Goal: Task Accomplishment & Management: Use online tool/utility

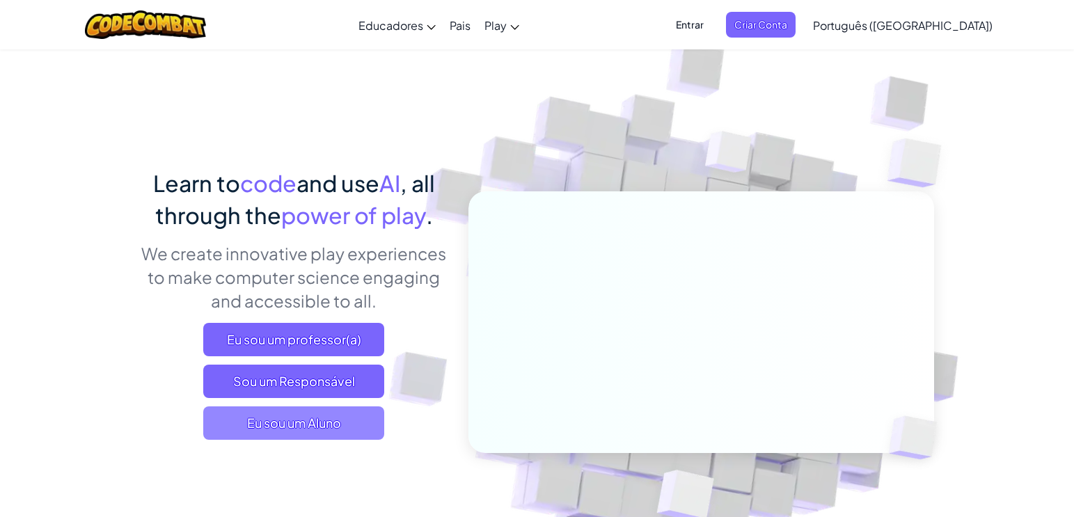
click at [301, 429] on span "Eu sou um Aluno" at bounding box center [293, 423] width 181 height 33
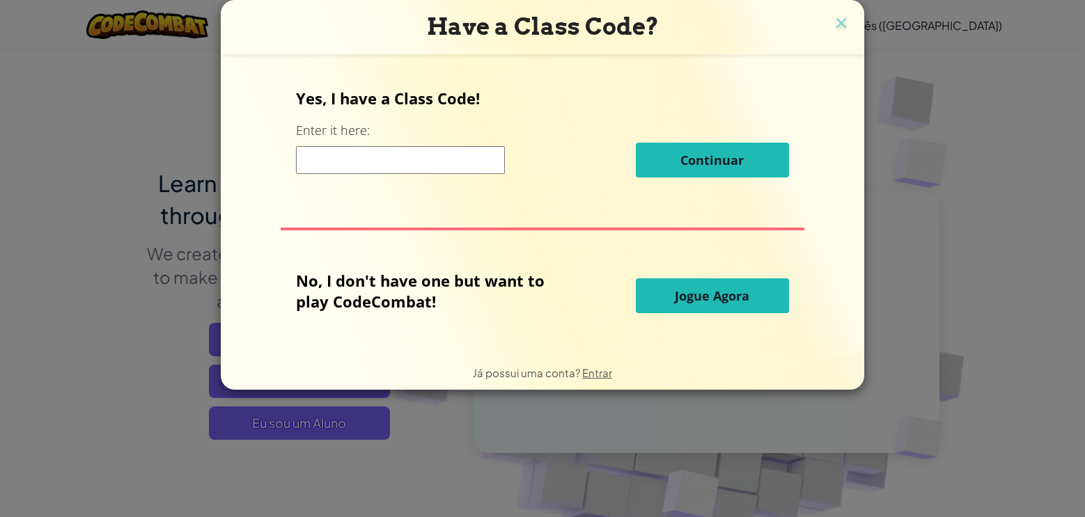
click at [414, 161] on input at bounding box center [400, 160] width 209 height 28
drag, startPoint x: 379, startPoint y: 97, endPoint x: 458, endPoint y: 88, distance: 79.2
click at [393, 94] on p "Yes, I have a Class Code!" at bounding box center [542, 98] width 492 height 21
click at [457, 88] on p "Yes, I have a Class Code!" at bounding box center [542, 98] width 492 height 21
drag, startPoint x: 476, startPoint y: 128, endPoint x: 481, endPoint y: 135, distance: 8.5
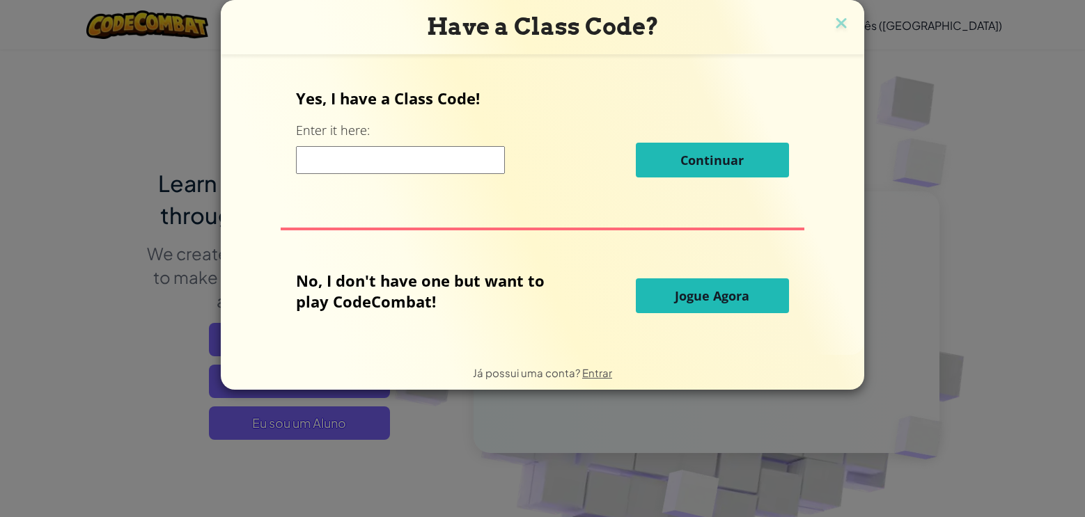
click at [476, 128] on div "Yes, I have a Class Code! Enter it here: Continuar" at bounding box center [542, 138] width 492 height 100
click at [680, 293] on span "Jogue Agora" at bounding box center [712, 295] width 74 height 17
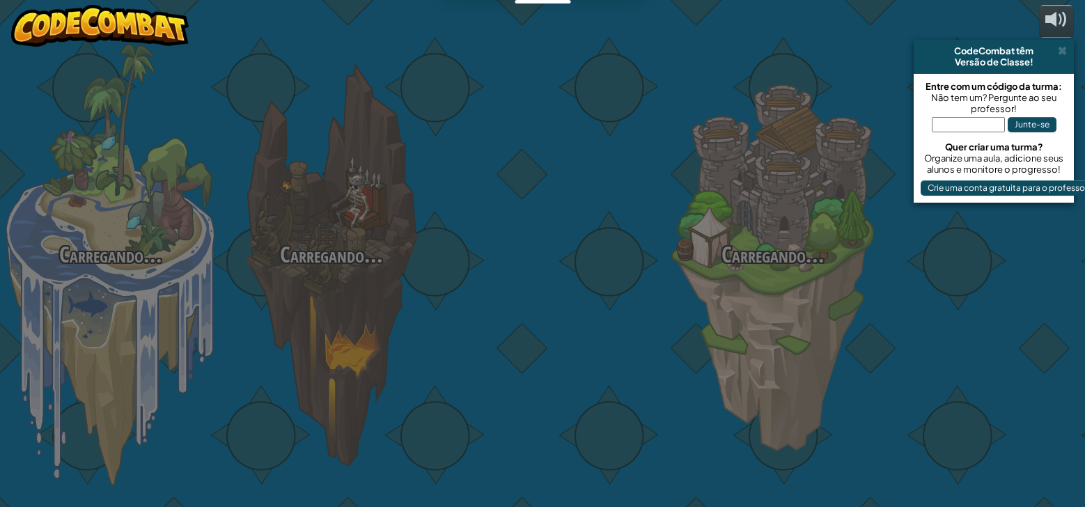
select select "pt-BR"
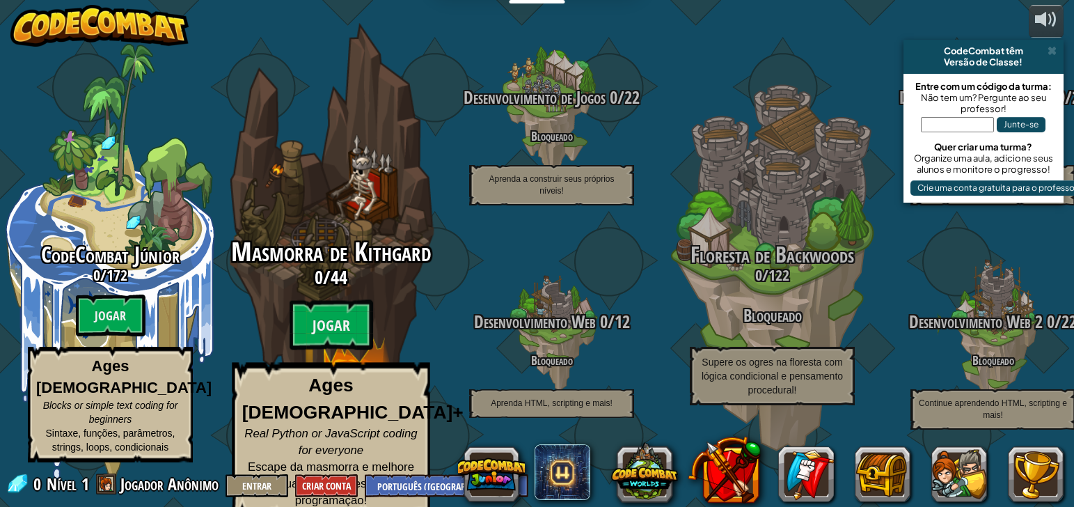
scroll to position [1, 0]
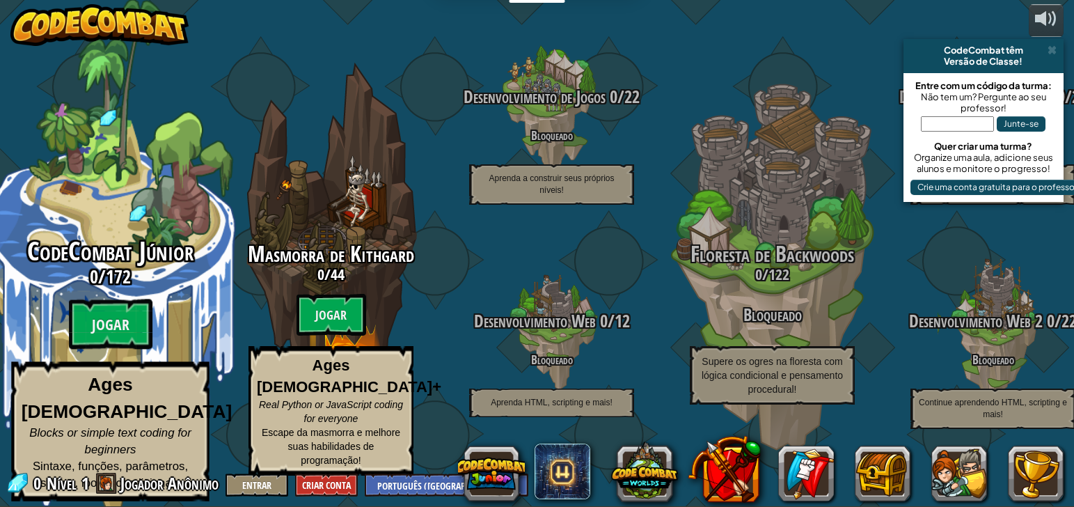
click at [116, 269] on span "CodeCombat Júnior" at bounding box center [110, 251] width 166 height 36
select select "pt-BR"
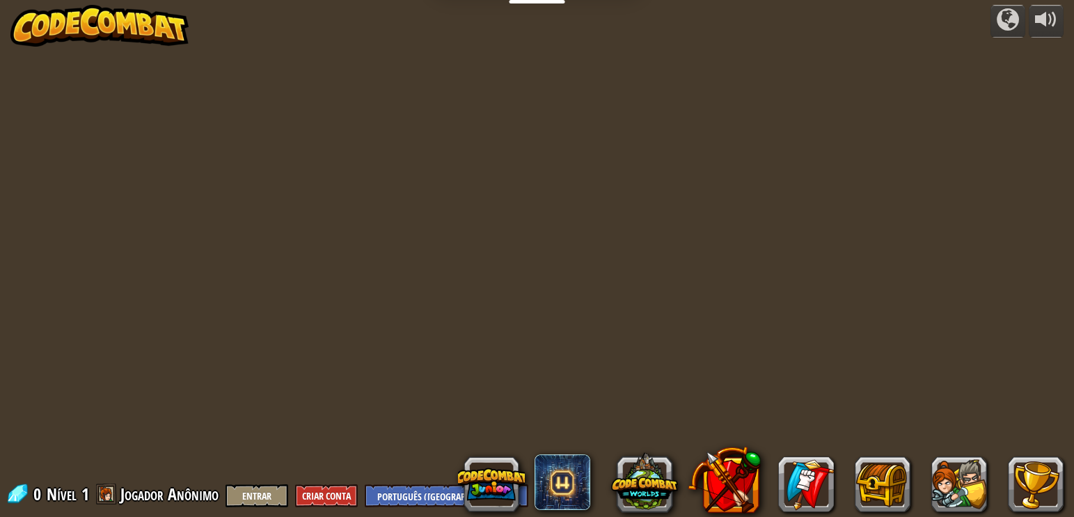
select select "pt-BR"
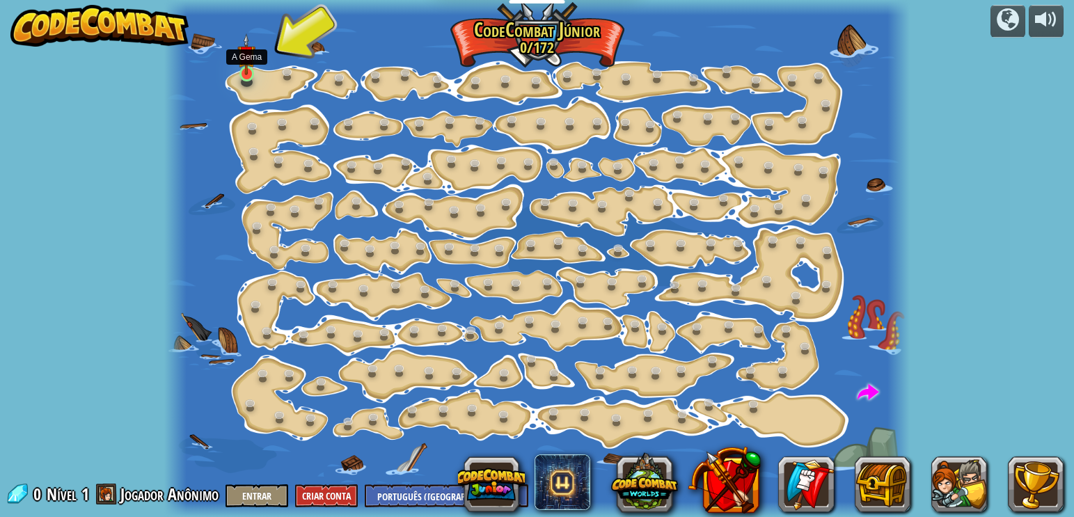
click at [251, 72] on img at bounding box center [246, 54] width 18 height 42
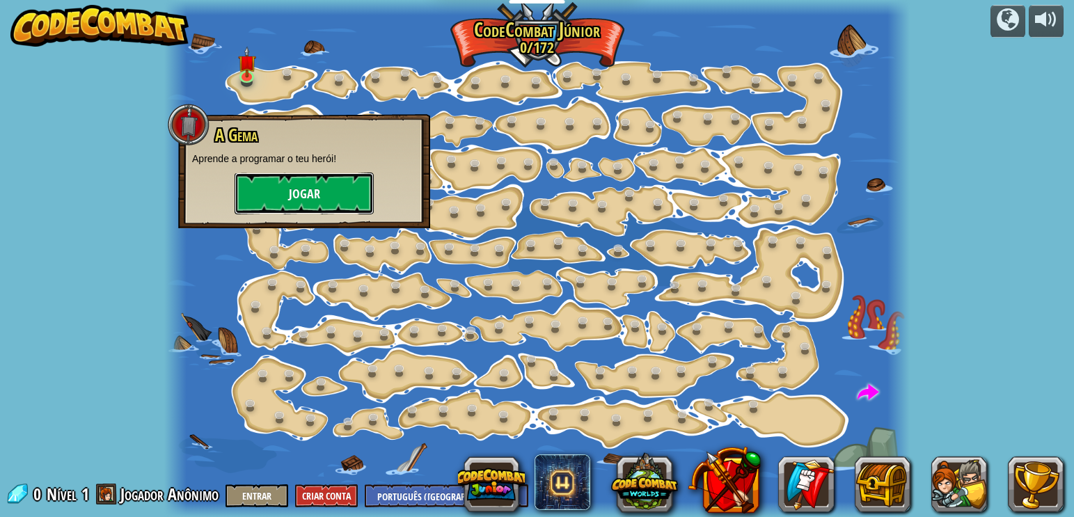
click at [258, 190] on button "Jogar" at bounding box center [304, 194] width 139 height 42
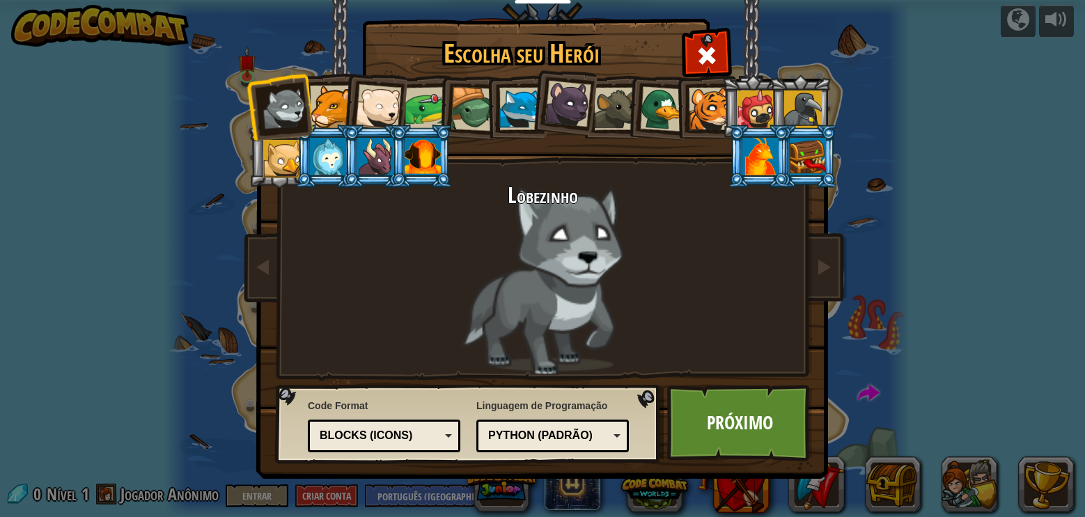
click at [706, 115] on div at bounding box center [709, 109] width 42 height 42
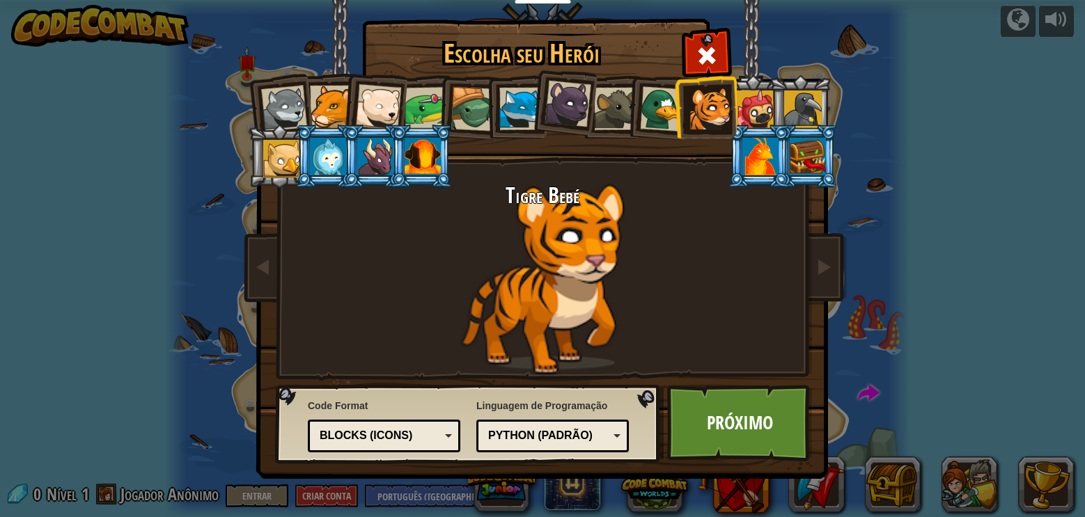
click at [552, 107] on div at bounding box center [567, 104] width 47 height 47
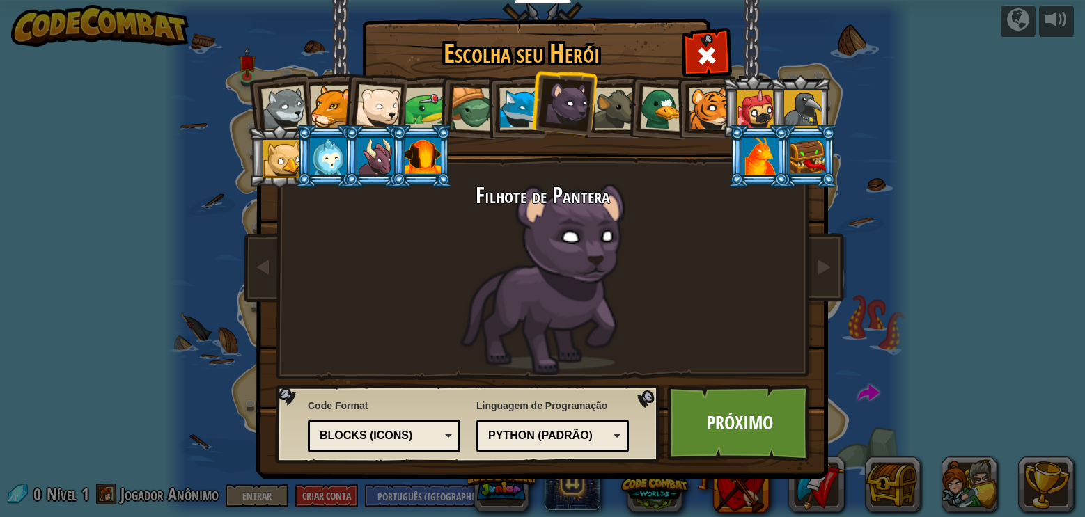
click at [420, 430] on div "Blocks (Icons)" at bounding box center [380, 436] width 120 height 16
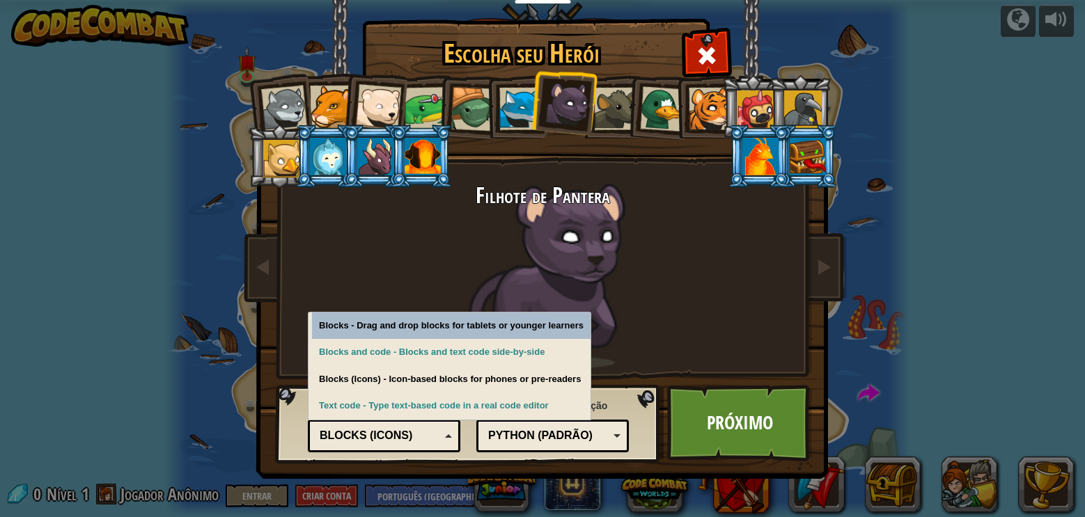
click at [420, 430] on div "Blocks (Icons)" at bounding box center [380, 436] width 120 height 16
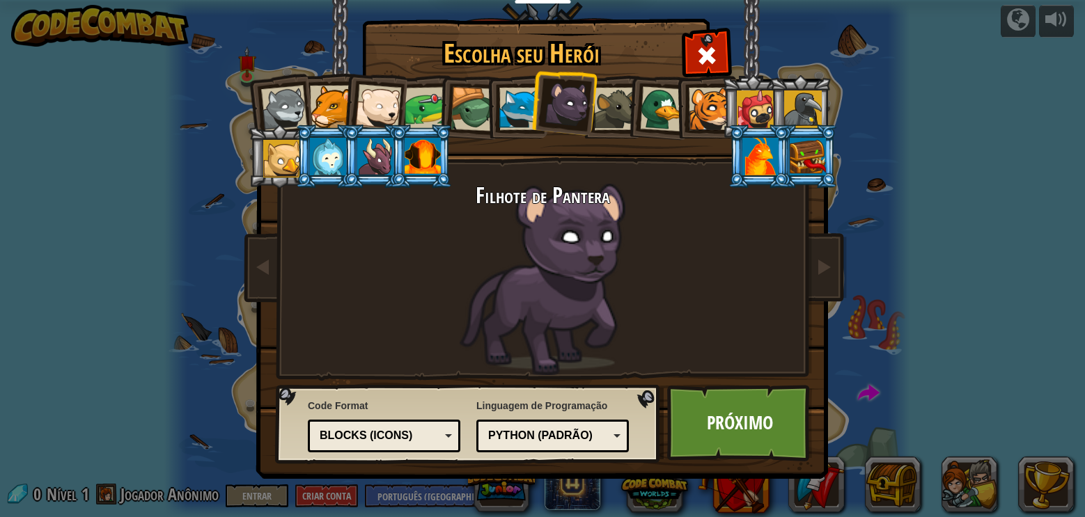
click at [574, 436] on div "Python (Padrão)" at bounding box center [548, 436] width 120 height 16
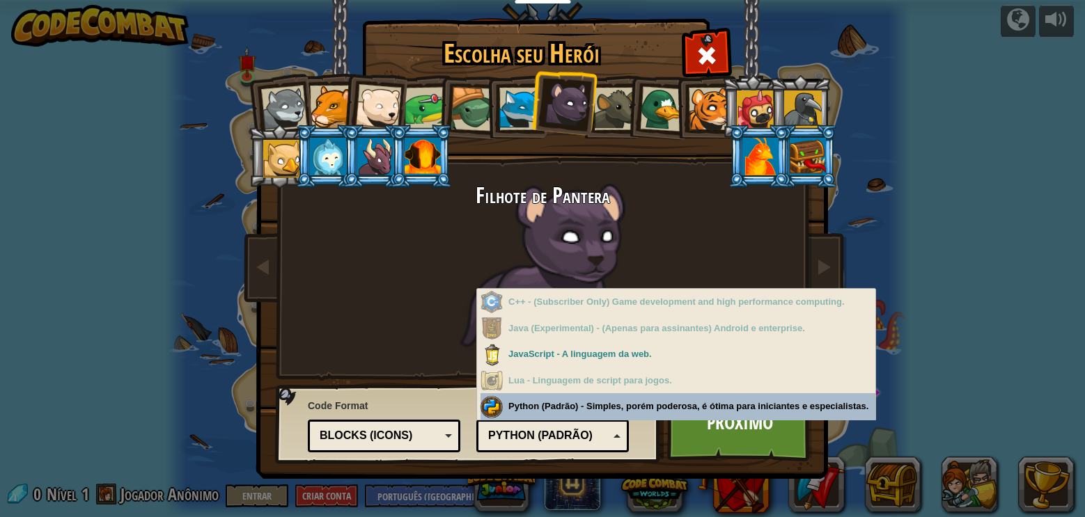
click at [567, 407] on div "Linguagem de Programação Python (Padrão) JavaScript Lua C++ Java (Experimental)…" at bounding box center [552, 423] width 152 height 57
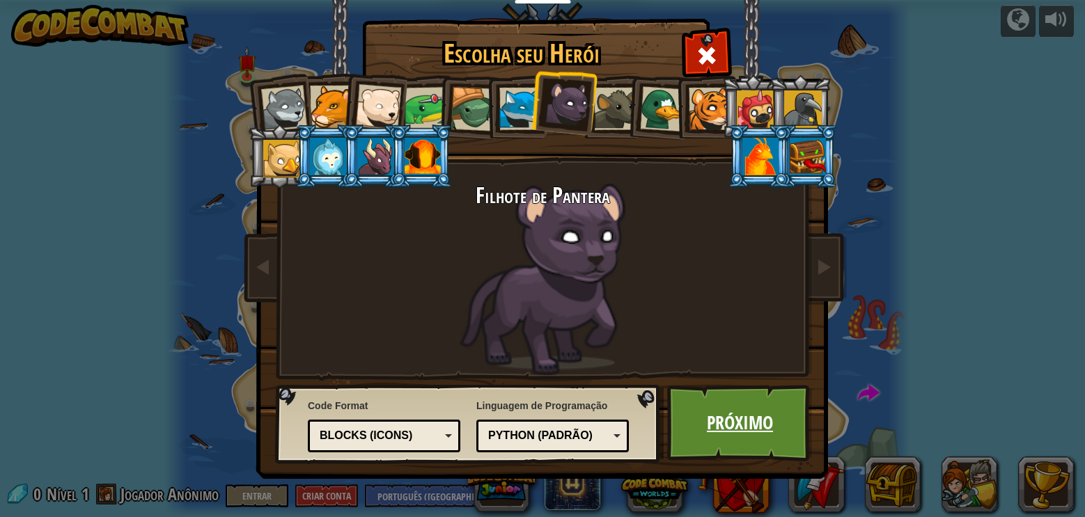
click at [705, 431] on link "Próximo" at bounding box center [739, 423] width 145 height 77
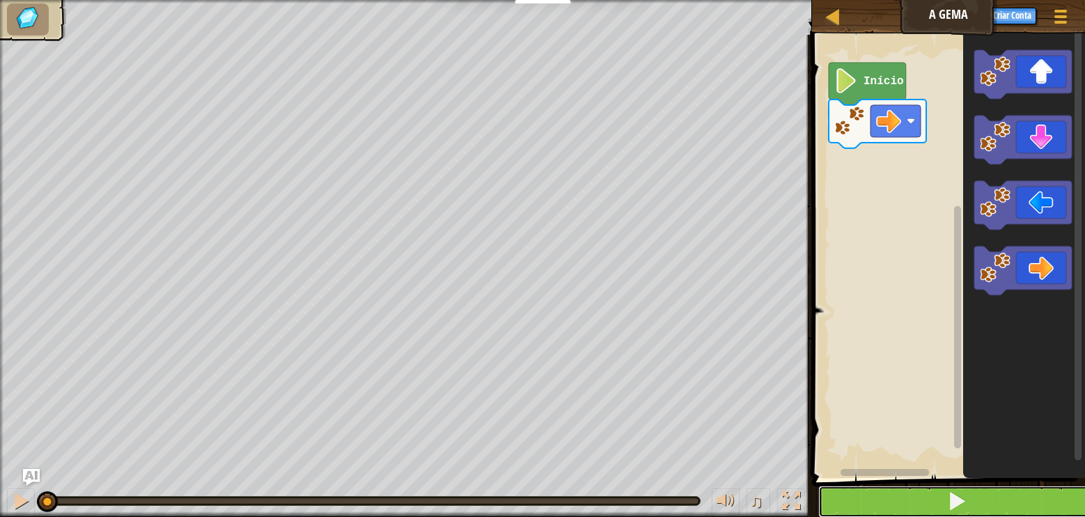
click at [952, 492] on span at bounding box center [956, 500] width 19 height 19
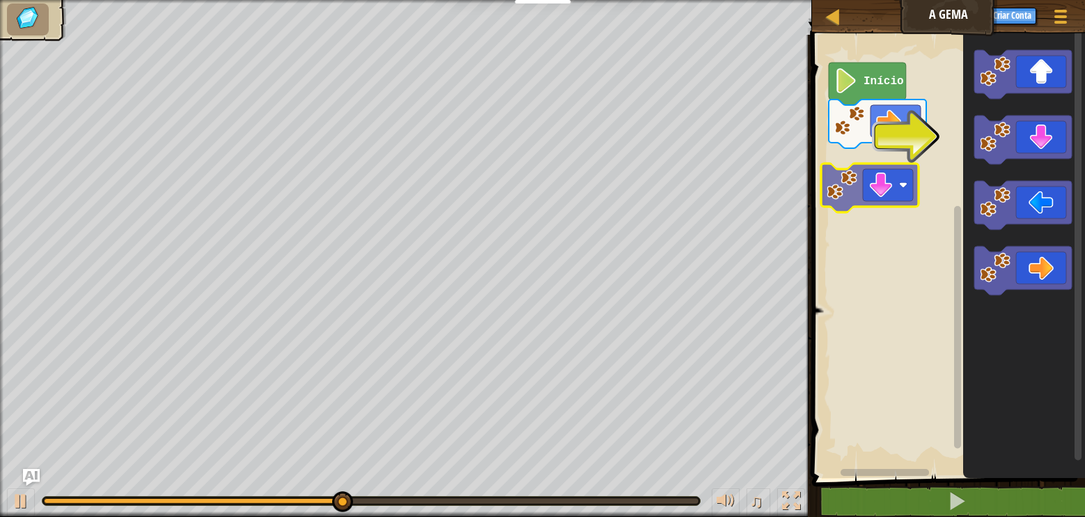
click at [883, 192] on div "Início" at bounding box center [945, 253] width 277 height 450
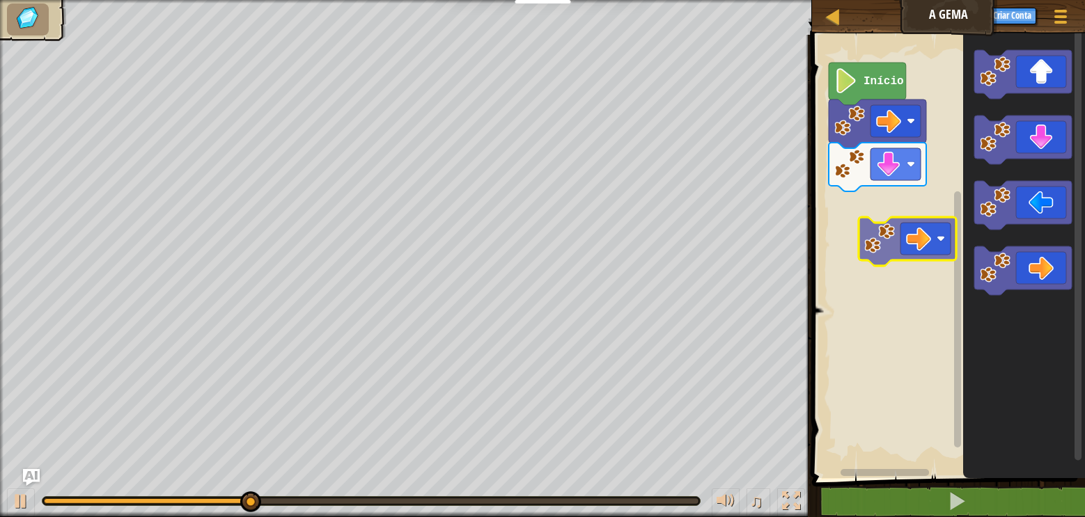
click at [886, 216] on div "Início" at bounding box center [945, 253] width 277 height 450
click at [906, 226] on image "Espaço de trabalho do Blockly" at bounding box center [918, 238] width 25 height 25
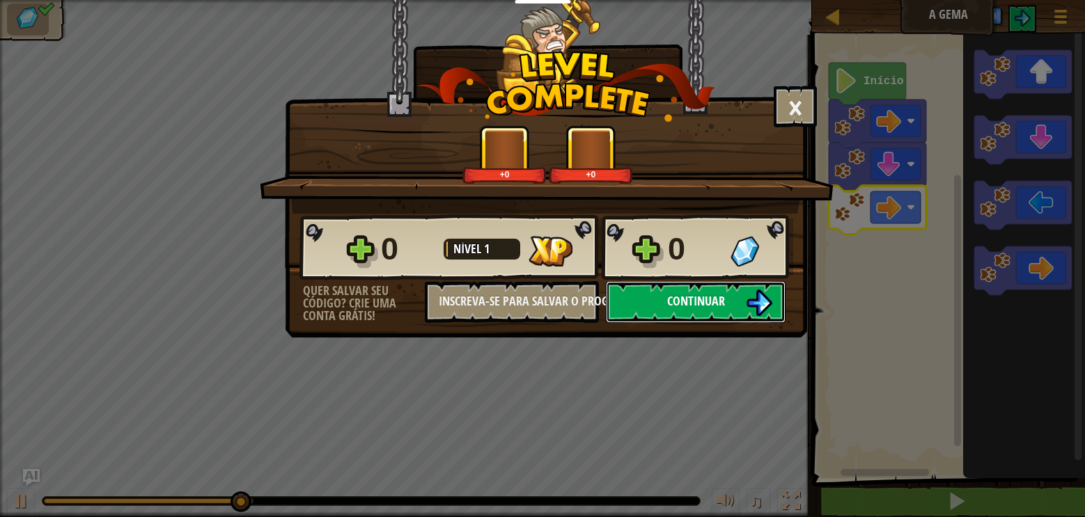
click at [732, 305] on button "Continuar" at bounding box center [696, 302] width 180 height 42
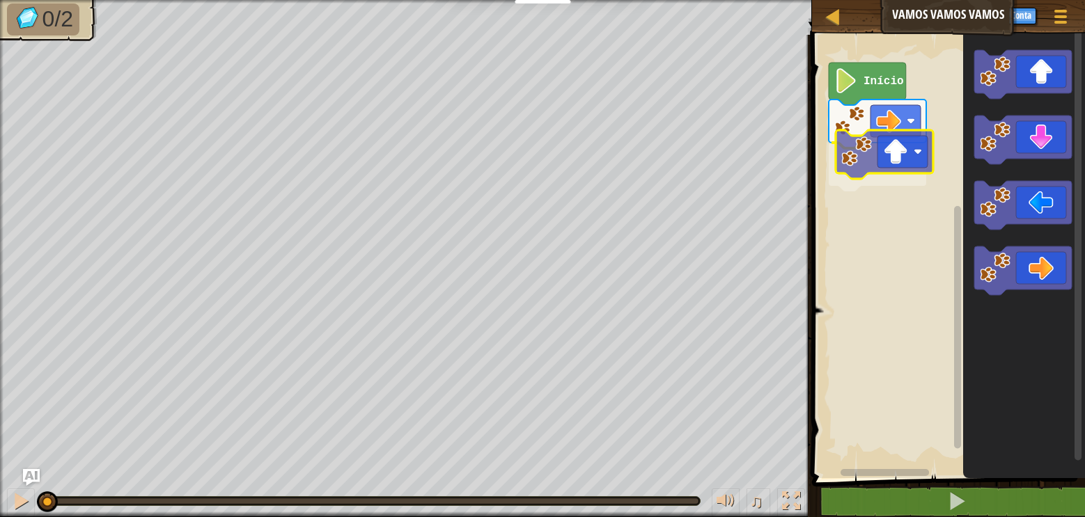
click at [879, 154] on div "Início" at bounding box center [945, 253] width 277 height 450
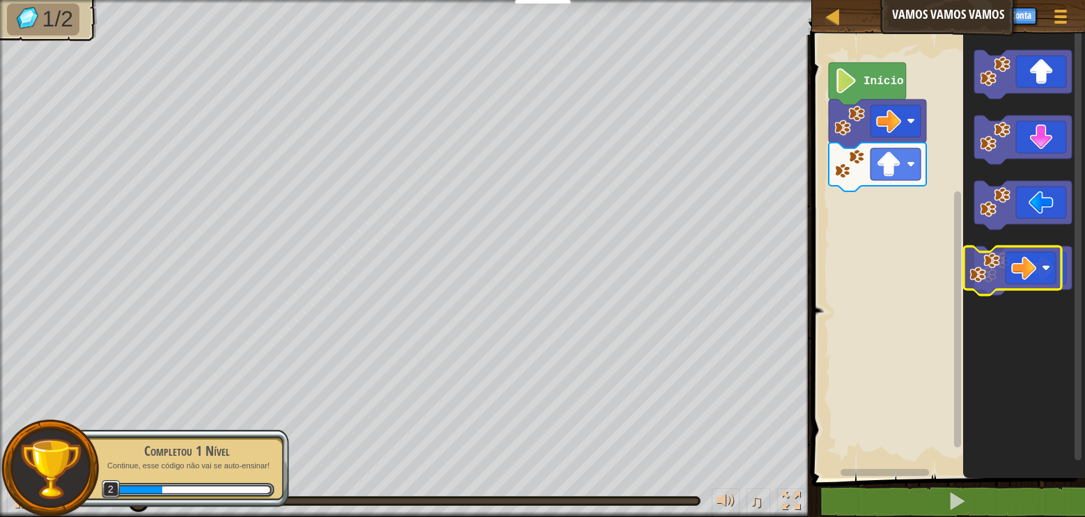
click at [892, 226] on div "Início" at bounding box center [945, 253] width 277 height 450
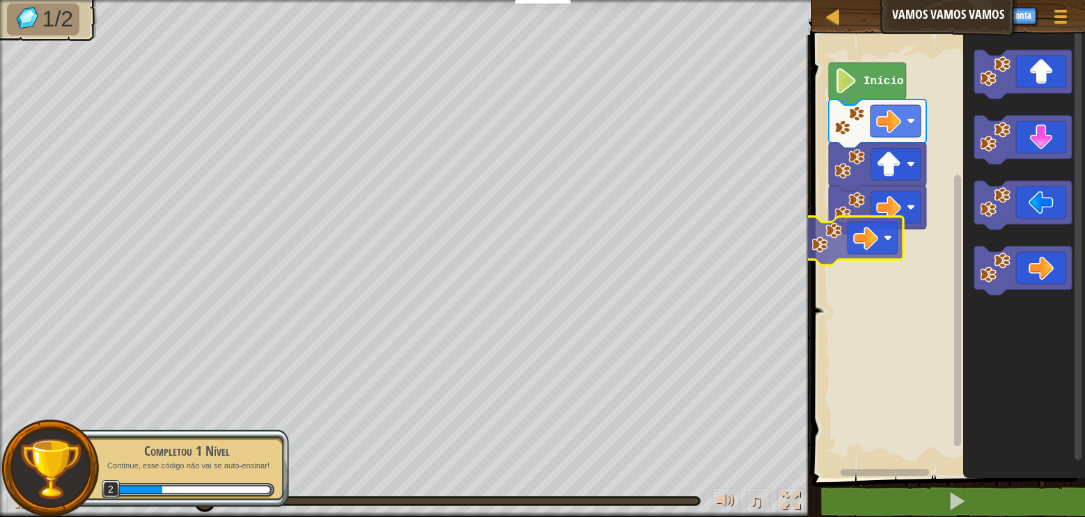
click at [863, 260] on div "Início" at bounding box center [945, 253] width 277 height 450
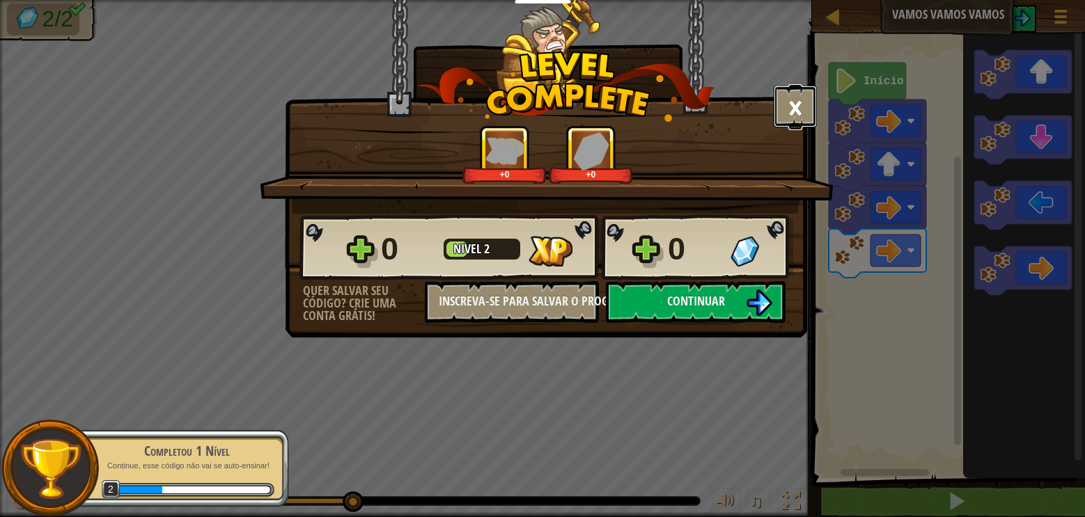
click at [809, 103] on button "×" at bounding box center [794, 107] width 43 height 42
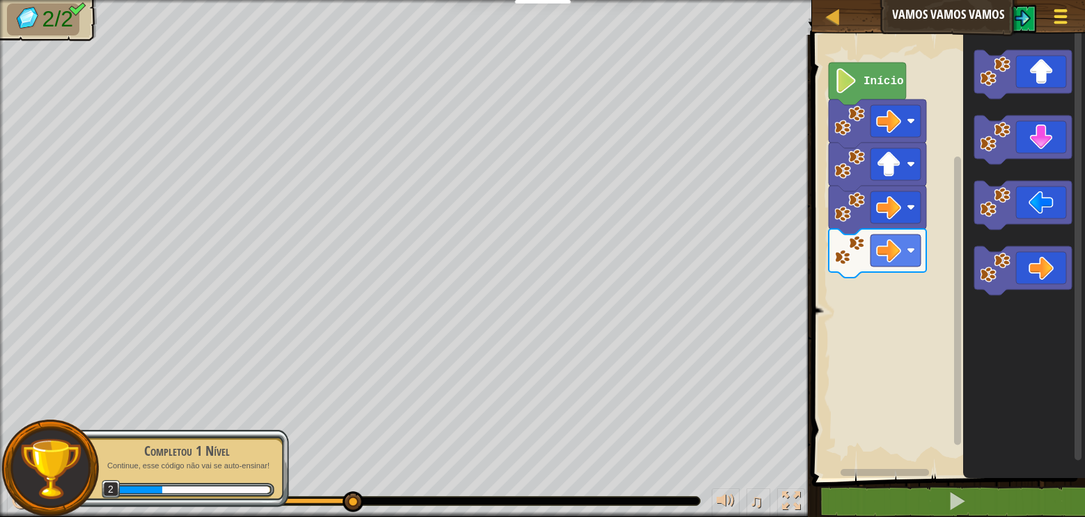
click at [1061, 13] on div at bounding box center [1059, 16] width 19 height 20
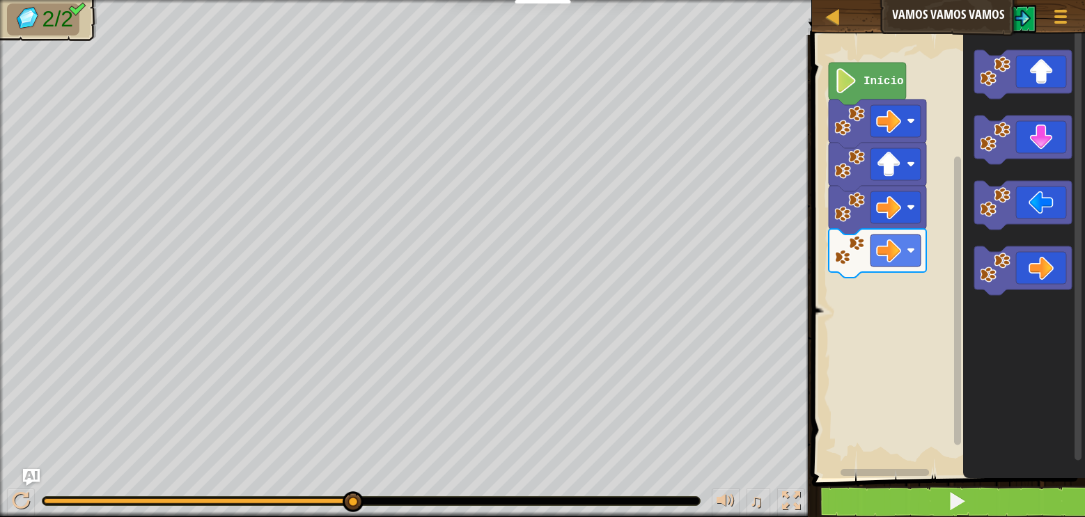
click at [832, 26] on div "Mapa Vamos Vamos Vamos Menu do Jogo Criar Conta Ask AI" at bounding box center [948, 17] width 273 height 35
click at [832, 19] on div at bounding box center [832, 16] width 17 height 17
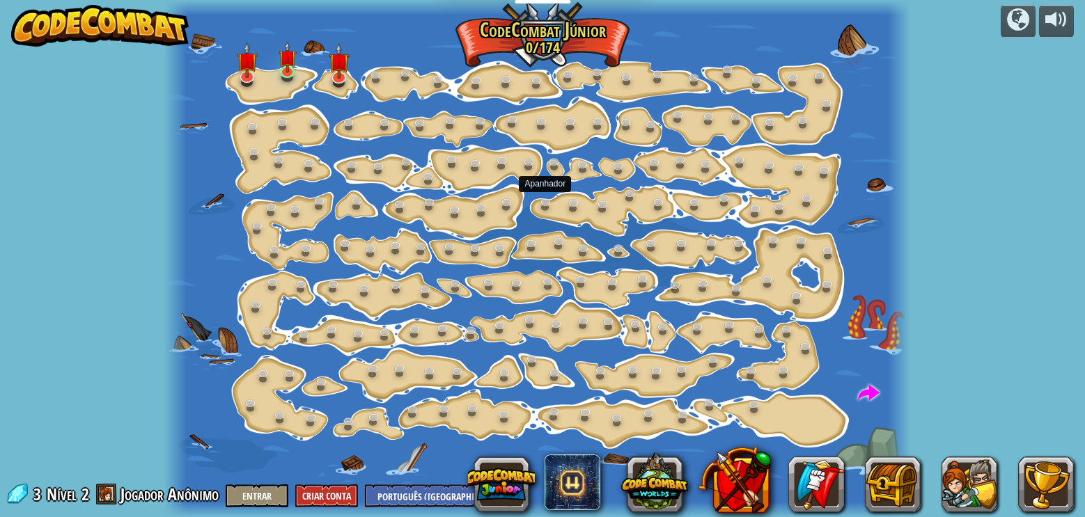
select select "pt-BR"
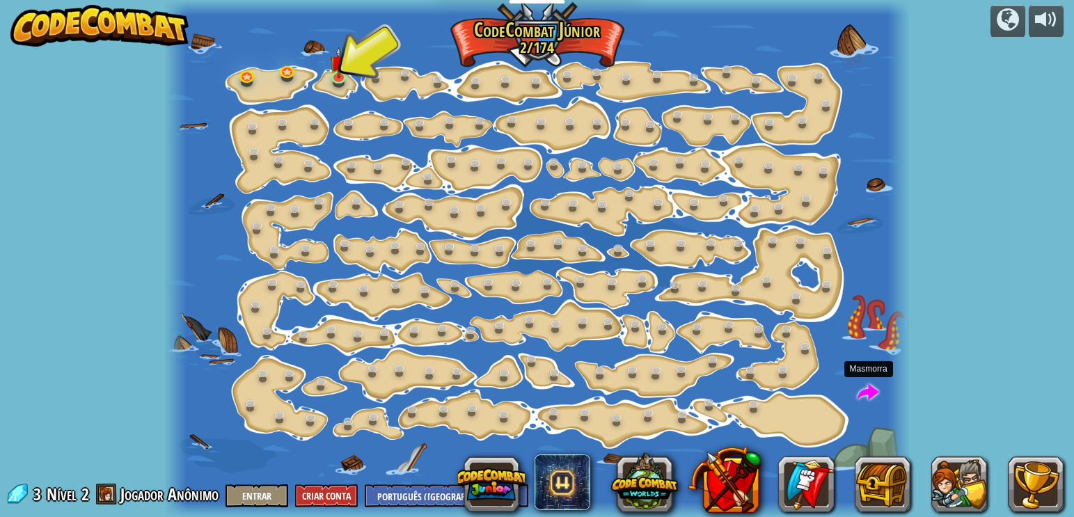
click at [872, 392] on span at bounding box center [869, 394] width 22 height 22
select select "pt-BR"
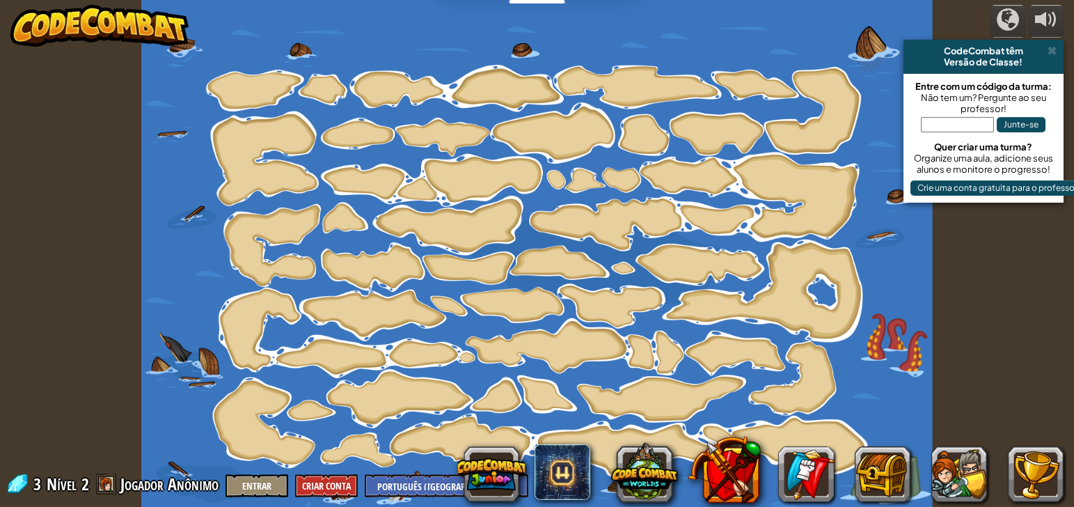
select select "pt-BR"
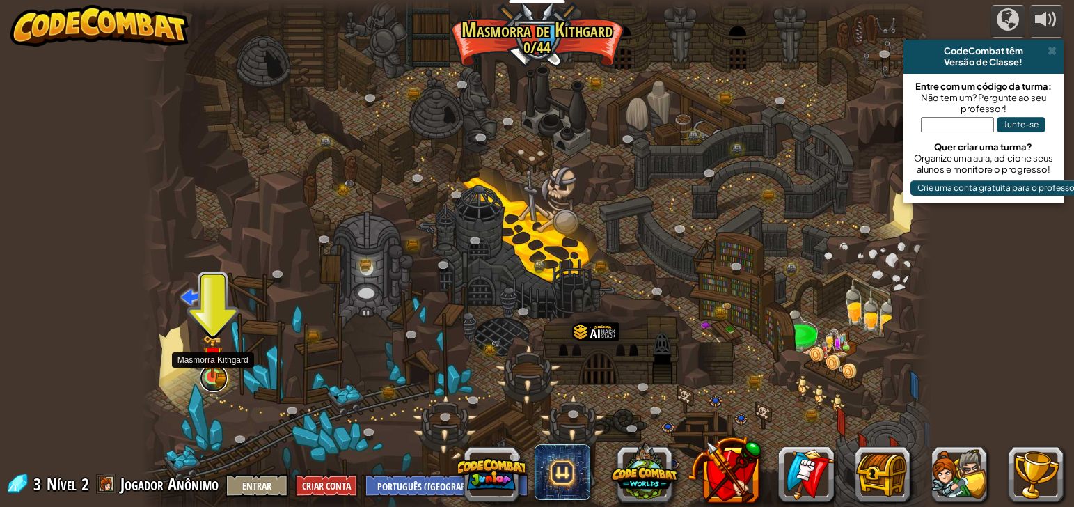
click at [218, 379] on link at bounding box center [214, 378] width 28 height 28
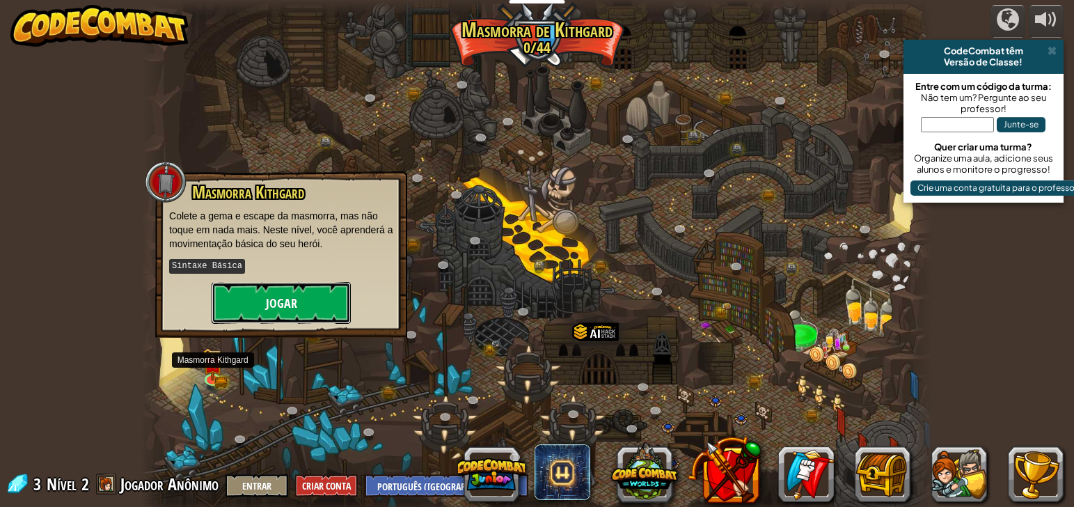
click at [242, 313] on button "Jogar" at bounding box center [281, 303] width 139 height 42
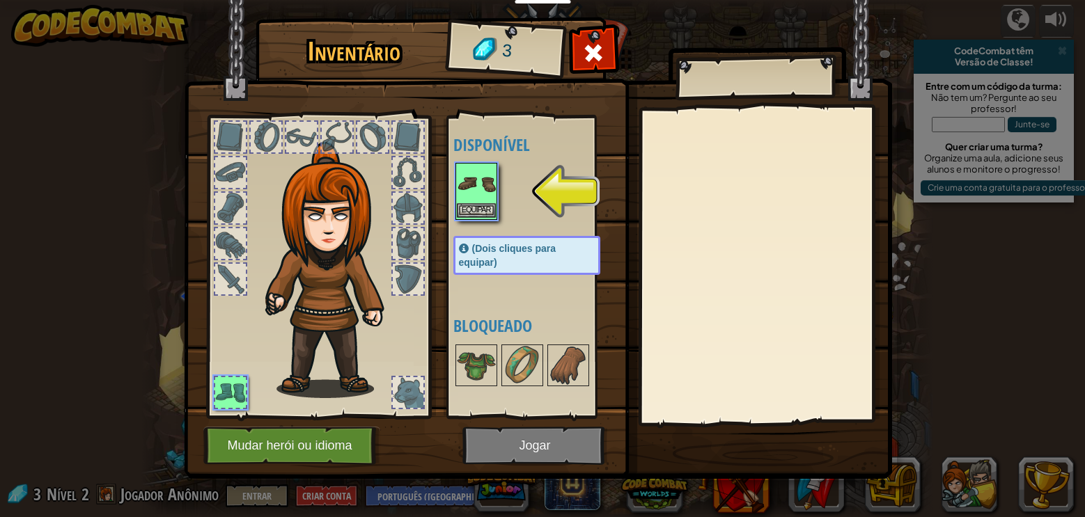
click at [466, 192] on img at bounding box center [476, 183] width 39 height 39
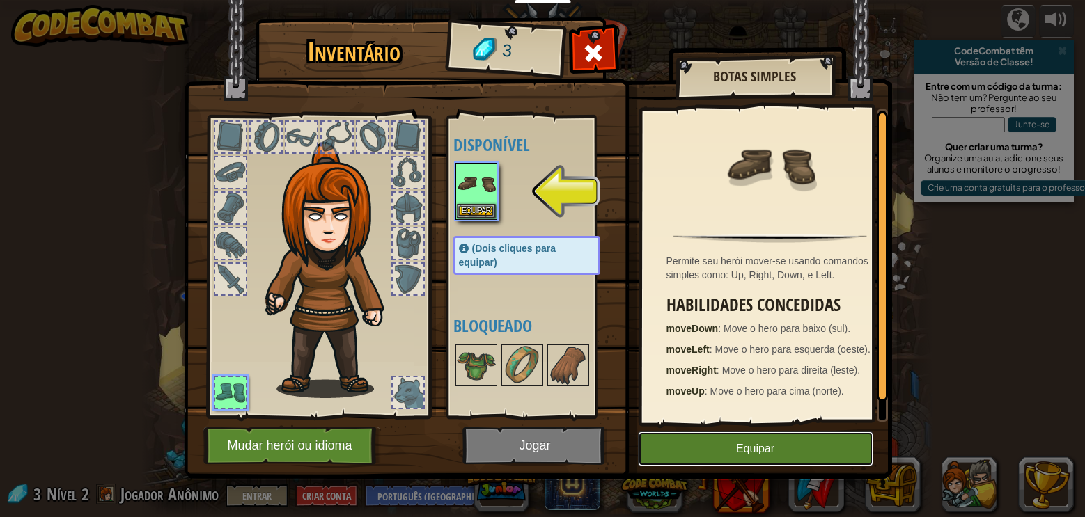
click at [704, 442] on button "Equipar" at bounding box center [755, 449] width 235 height 35
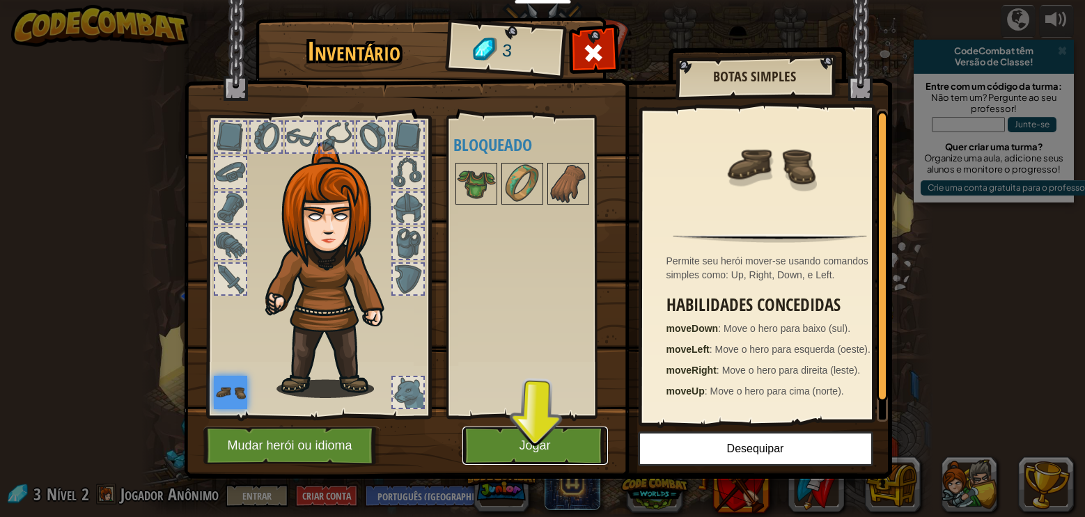
click at [570, 438] on button "Jogar" at bounding box center [534, 446] width 145 height 38
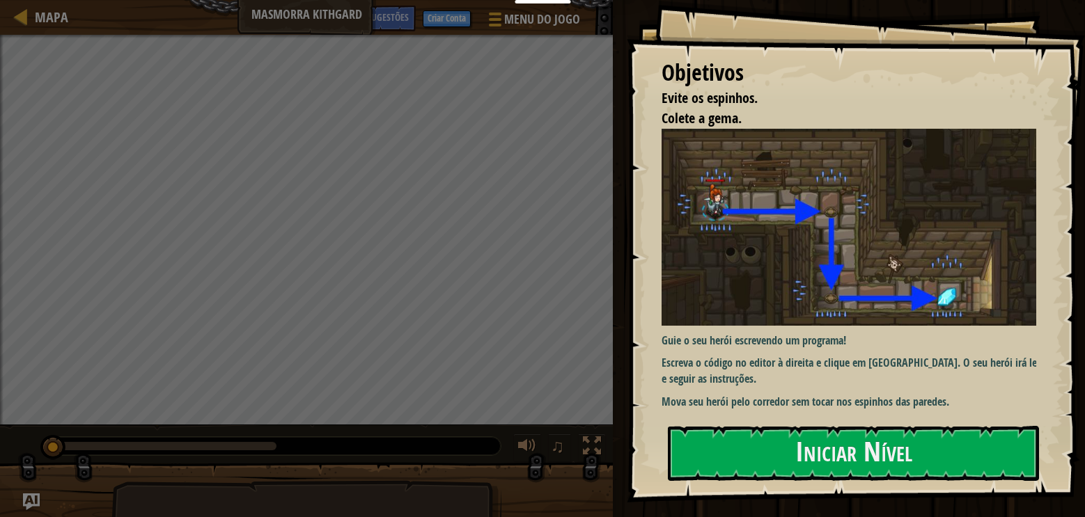
click at [803, 421] on div "Objetivos Evite os espinhos. Colete a gema. Guie o seu herói escrevendo um prog…" at bounding box center [856, 251] width 458 height 503
click at [816, 443] on button "Iniciar Nível" at bounding box center [853, 453] width 371 height 55
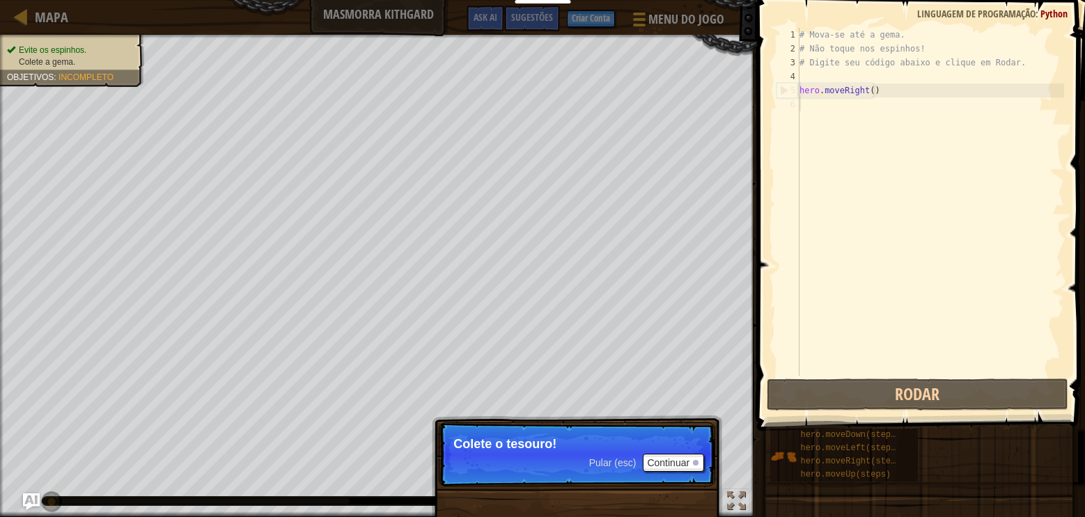
click at [617, 448] on p "Colete o tesouro!" at bounding box center [576, 444] width 247 height 14
click at [671, 468] on button "Continuar" at bounding box center [673, 463] width 61 height 18
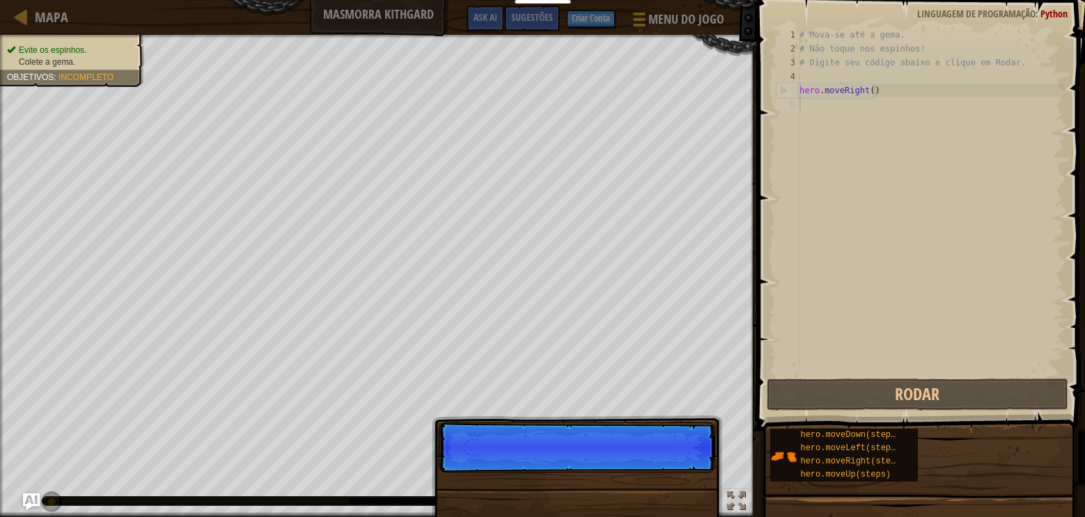
scroll to position [6, 0]
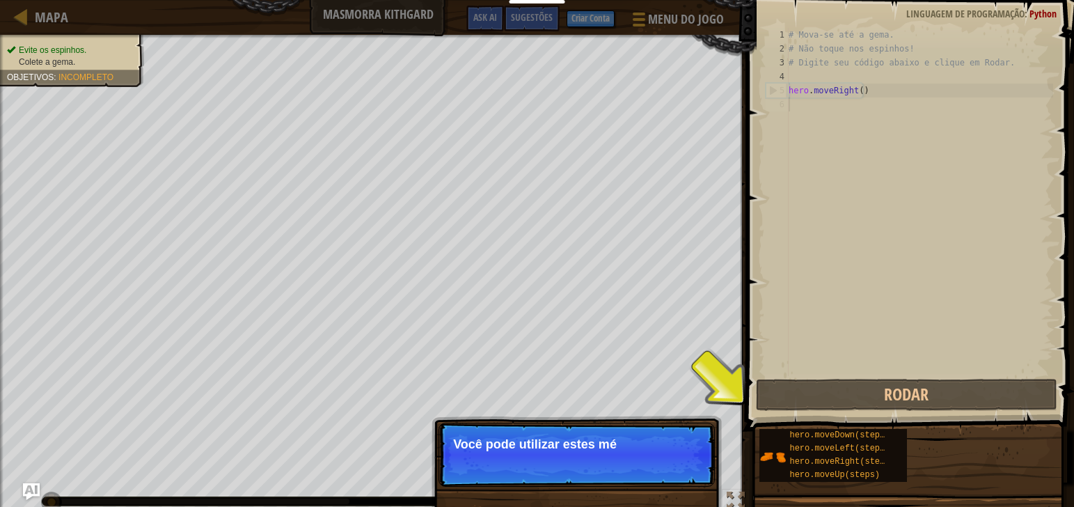
click at [663, 464] on p "Pular (esc) Continuar Você pode utilizar estes mé" at bounding box center [577, 455] width 276 height 64
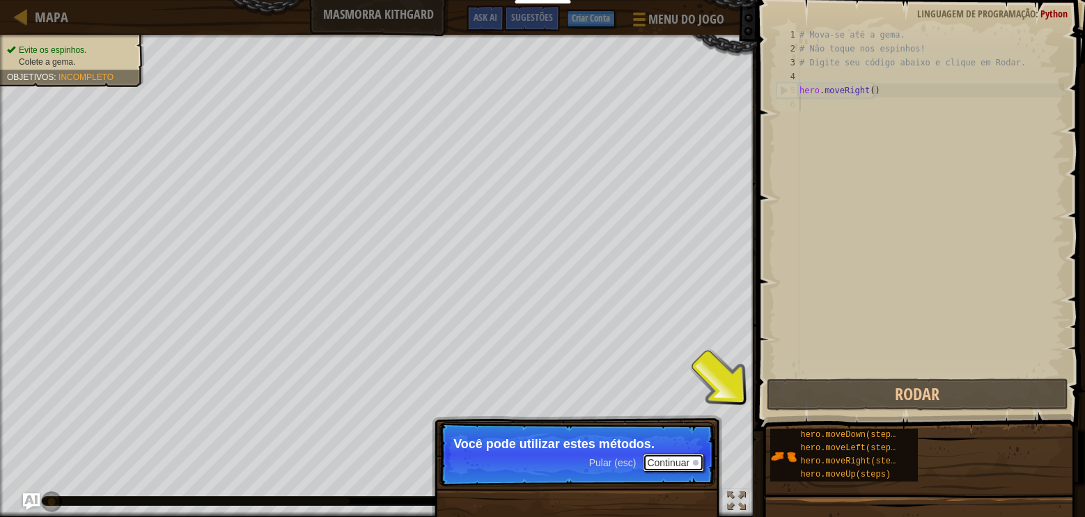
click at [676, 470] on button "Continuar" at bounding box center [673, 463] width 61 height 18
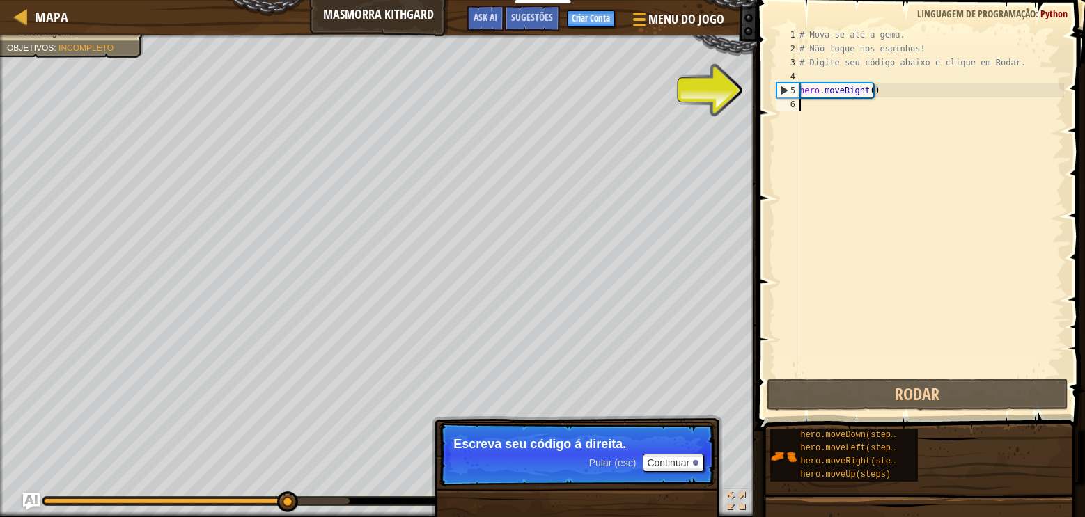
type textarea "h"
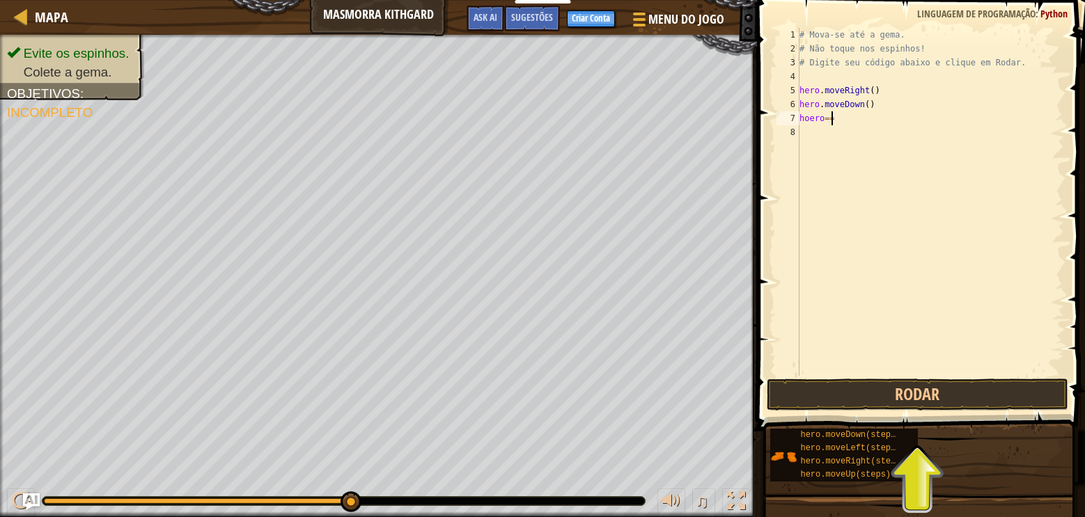
scroll to position [6, 1]
type textarea "h"
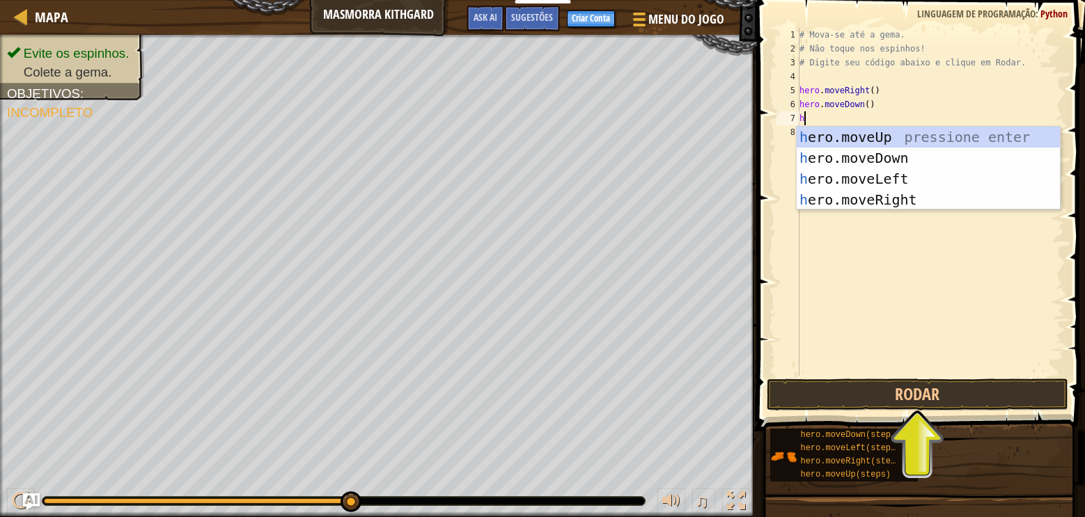
type textarea "hero"
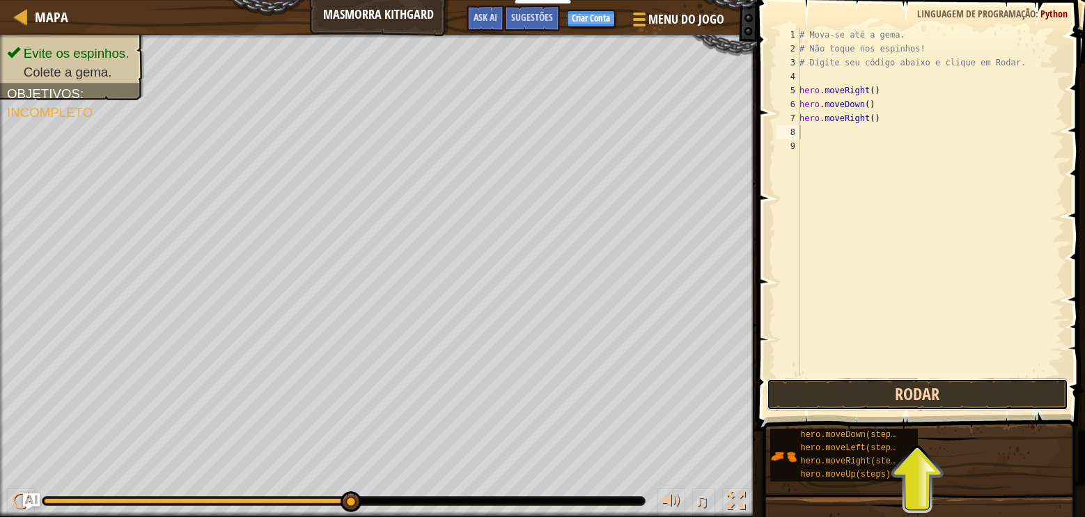
click at [921, 388] on button "Rodar" at bounding box center [916, 395] width 301 height 32
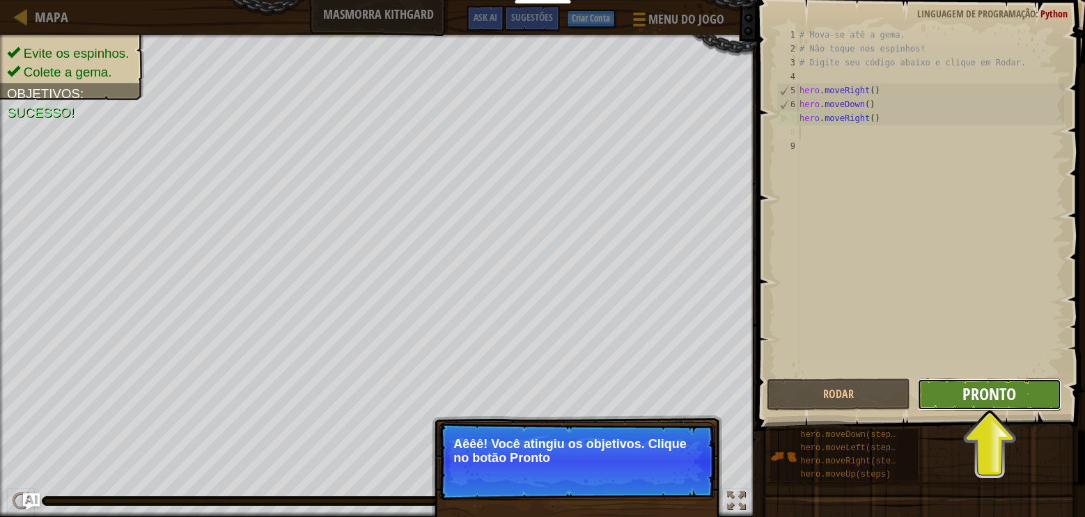
click at [982, 388] on span "Pronto" at bounding box center [989, 394] width 54 height 22
